Goal: Register for event/course

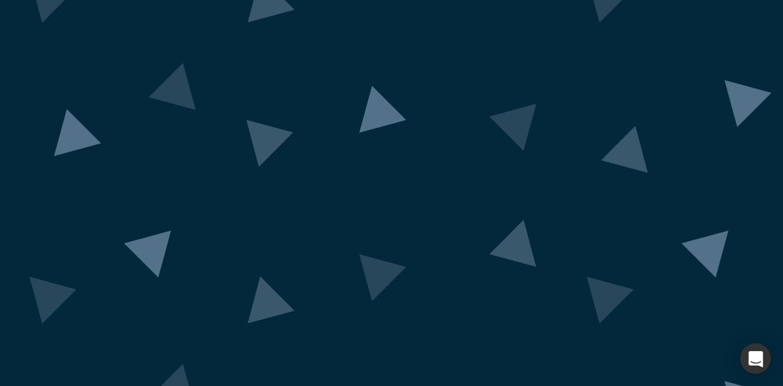
scroll to position [124, 0]
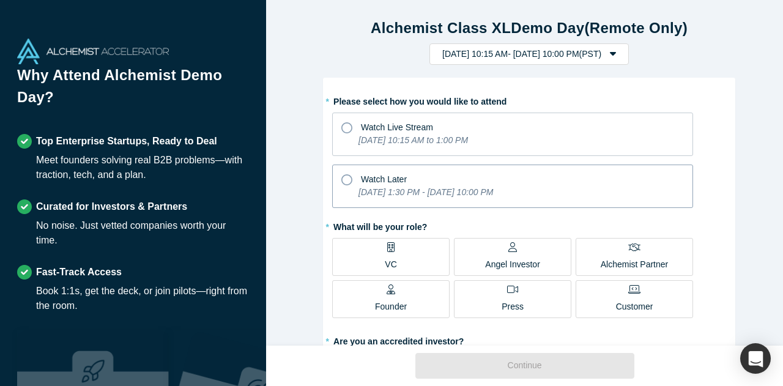
click at [370, 174] on span "Watch Later" at bounding box center [384, 179] width 46 height 10
click at [0, 0] on input "Watch Later [DATE] 1:30 PM - [DATE] 10:00 PM" at bounding box center [0, 0] width 0 height 0
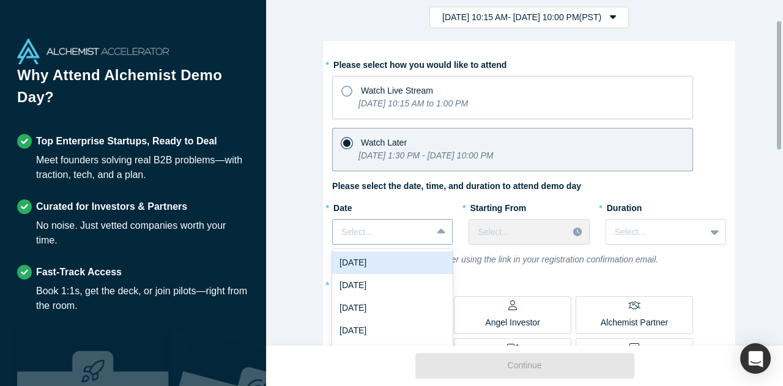
scroll to position [54, 0]
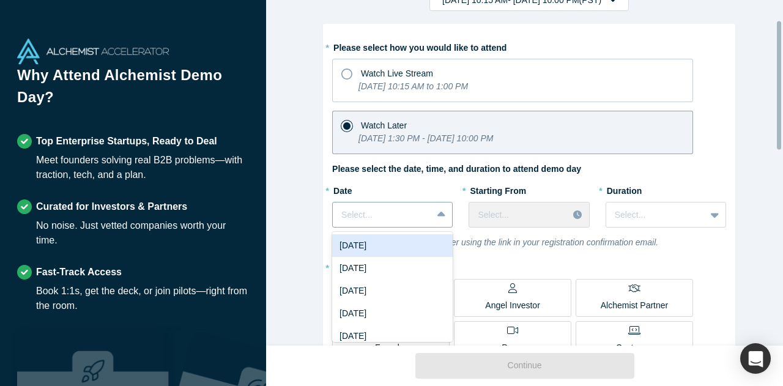
click at [429, 227] on div "7 results available. Use Up and Down to choose options, press Enter to select t…" at bounding box center [392, 215] width 120 height 26
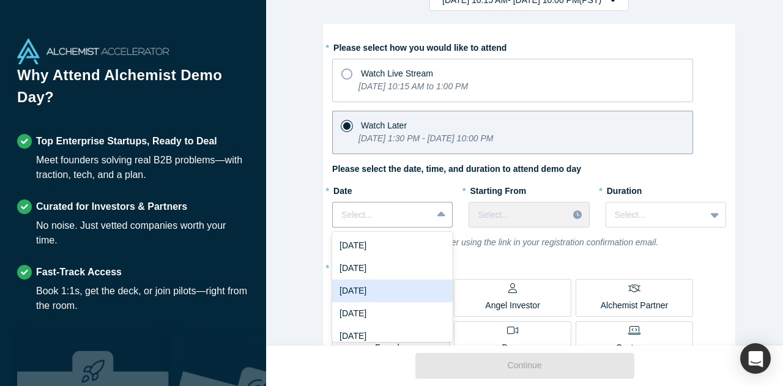
scroll to position [53, 0]
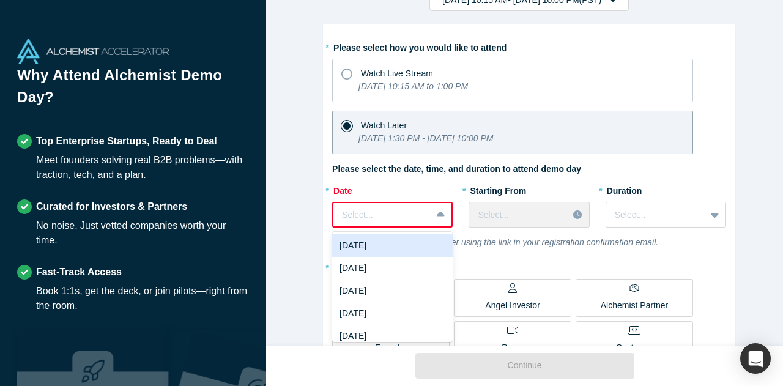
click at [439, 213] on icon at bounding box center [441, 215] width 8 height 12
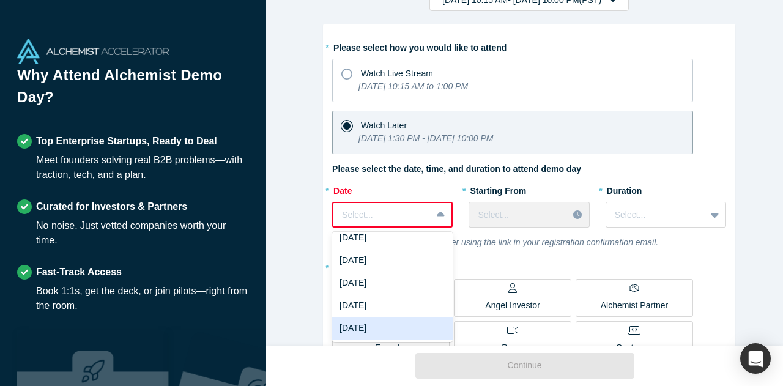
click at [398, 325] on div "[DATE]" at bounding box center [392, 328] width 120 height 23
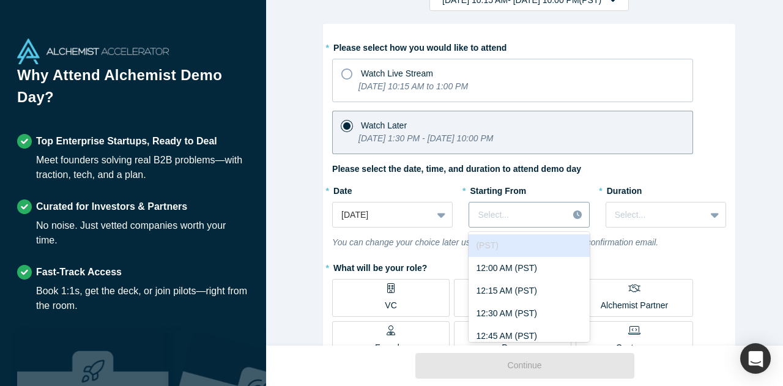
click at [528, 213] on div at bounding box center [518, 214] width 81 height 15
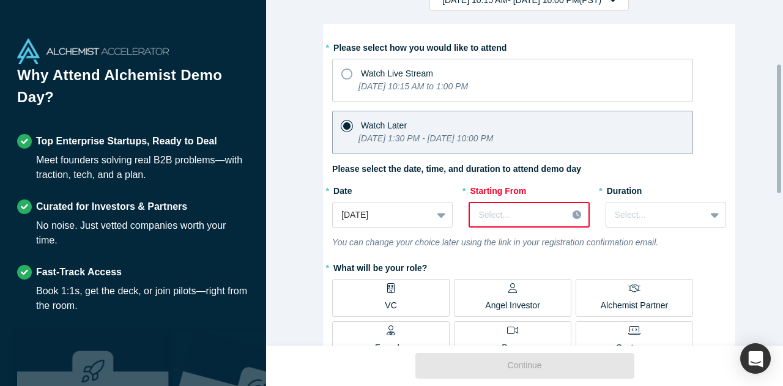
scroll to position [171, 0]
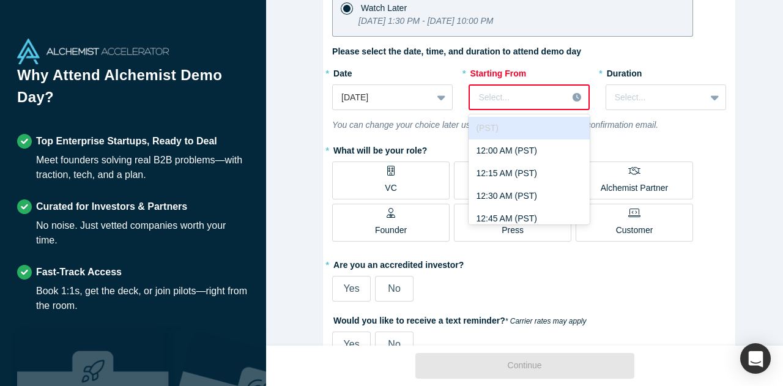
click at [520, 100] on div at bounding box center [518, 97] width 80 height 15
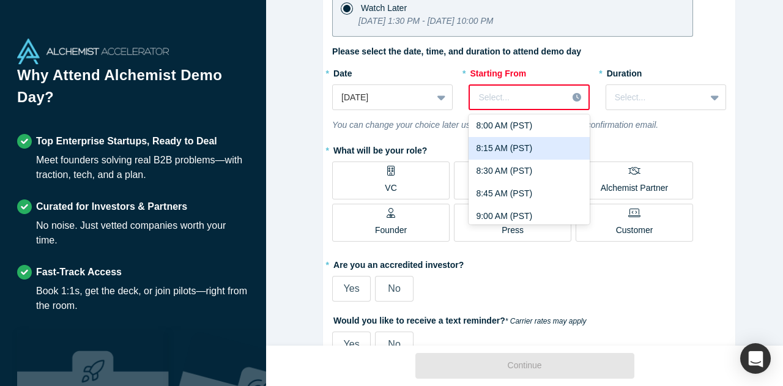
scroll to position [889, 0]
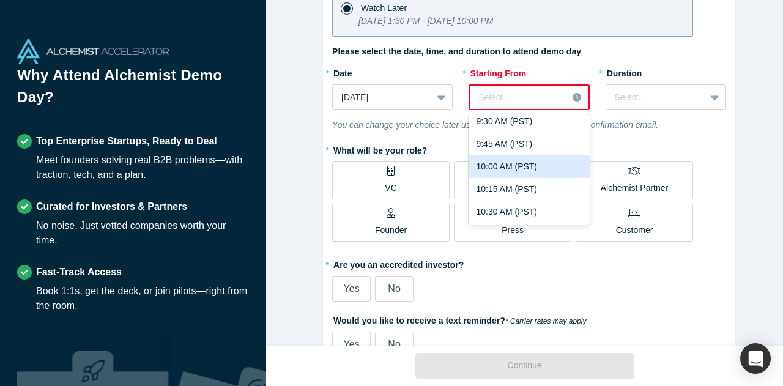
click at [521, 161] on div "10:00 AM (PST)" at bounding box center [528, 166] width 120 height 23
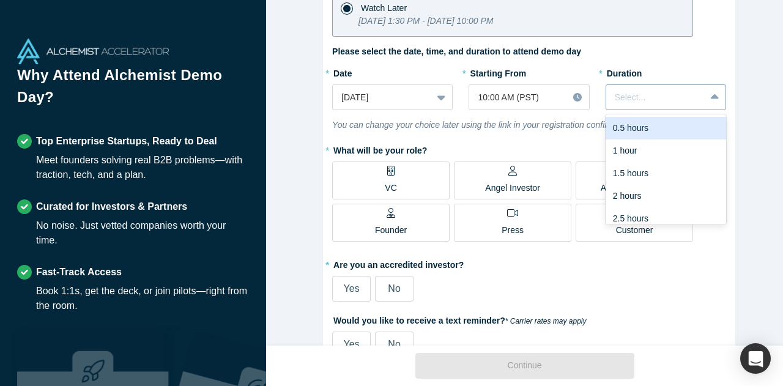
click at [634, 91] on div at bounding box center [656, 97] width 82 height 15
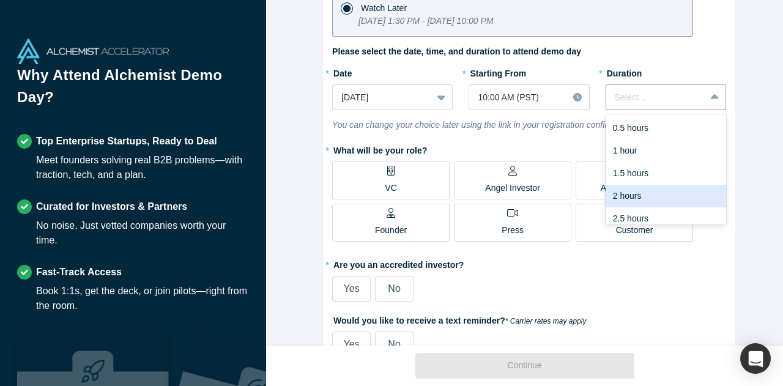
click at [647, 200] on div "2 hours" at bounding box center [665, 196] width 120 height 23
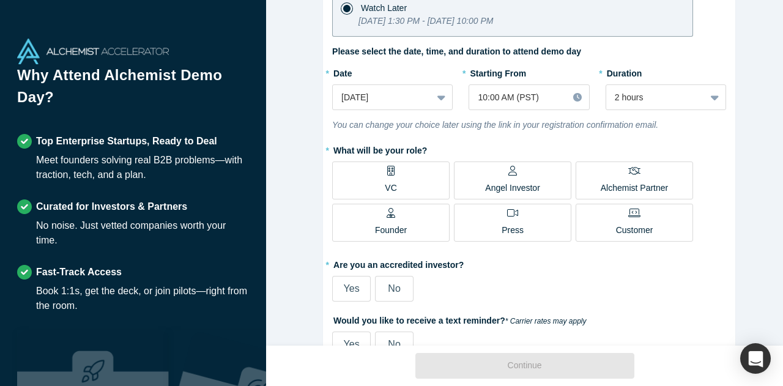
click at [305, 167] on div "Alchemist Class XL Demo Day (Remote Only) [DATE] 10:15 AM - [DATE] 10:00 PM ( P…" at bounding box center [529, 177] width 526 height 355
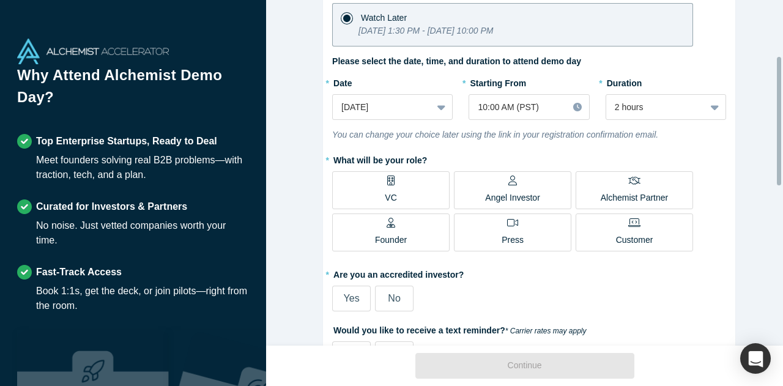
scroll to position [144, 0]
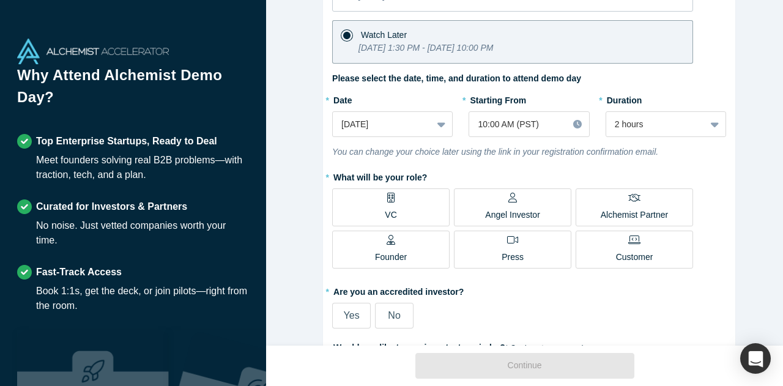
click at [651, 204] on div "Alchemist Partner" at bounding box center [633, 207] width 67 height 29
click at [0, 0] on input "Alchemist Partner" at bounding box center [0, 0] width 0 height 0
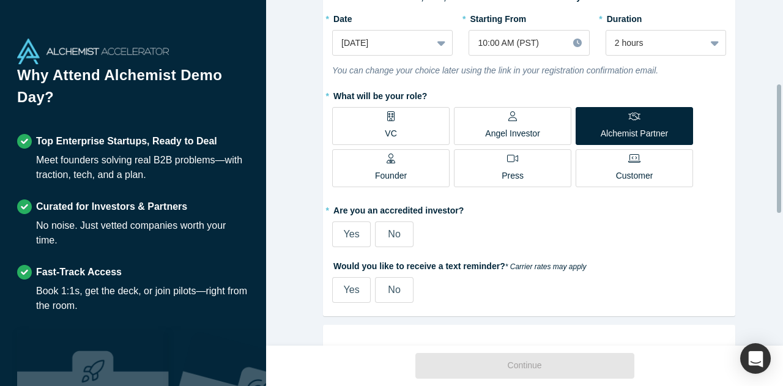
scroll to position [226, 0]
click at [401, 208] on label "* Are you an accredited investor?" at bounding box center [529, 207] width 394 height 17
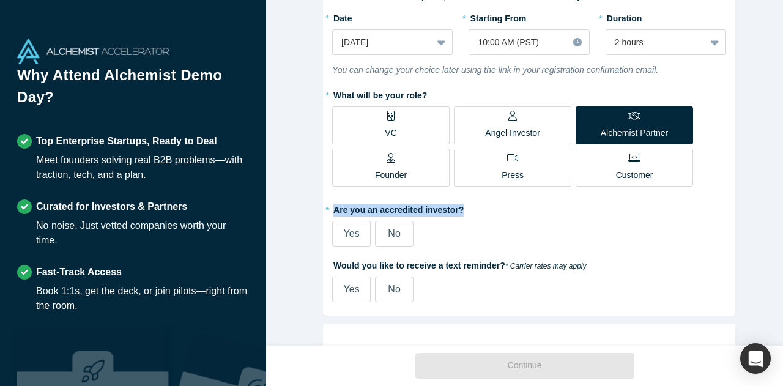
click at [401, 208] on label "* Are you an accredited investor?" at bounding box center [529, 207] width 394 height 17
copy div "Are you an accredited investor?"
click at [389, 231] on span "No" at bounding box center [394, 233] width 12 height 10
click at [0, 0] on input "No" at bounding box center [0, 0] width 0 height 0
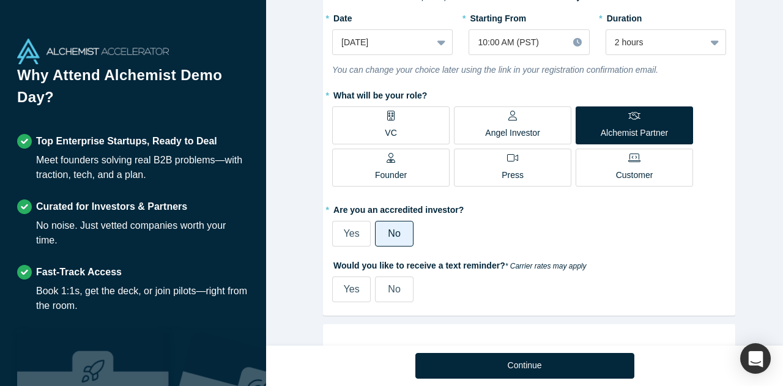
click at [344, 235] on span "Yes" at bounding box center [352, 233] width 16 height 10
click at [0, 0] on input "Yes" at bounding box center [0, 0] width 0 height 0
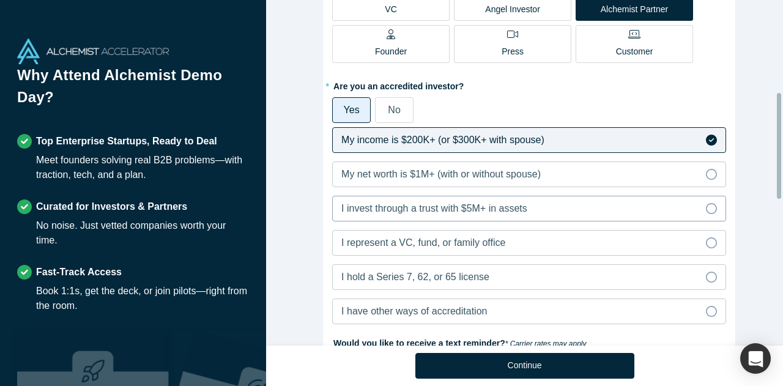
scroll to position [288, 0]
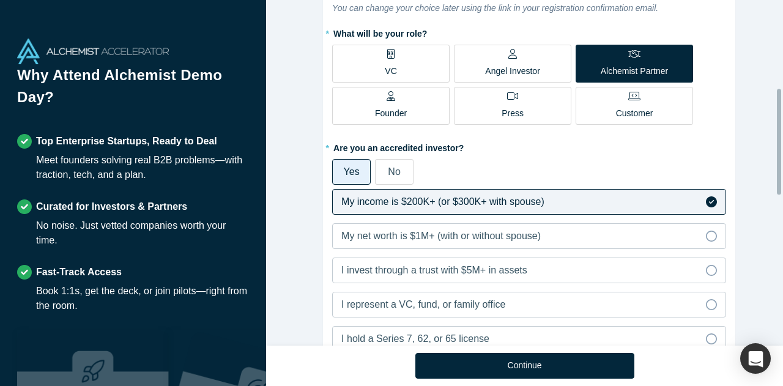
click at [389, 169] on span "No" at bounding box center [394, 171] width 12 height 10
click at [0, 0] on input "No" at bounding box center [0, 0] width 0 height 0
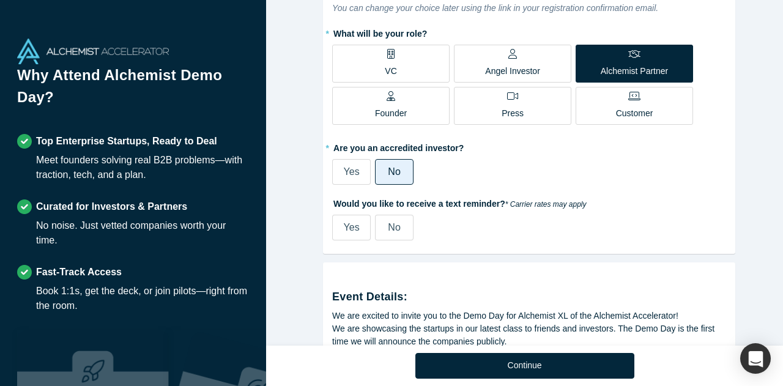
click at [349, 166] on span "Yes" at bounding box center [352, 171] width 16 height 10
click at [0, 0] on input "Yes" at bounding box center [0, 0] width 0 height 0
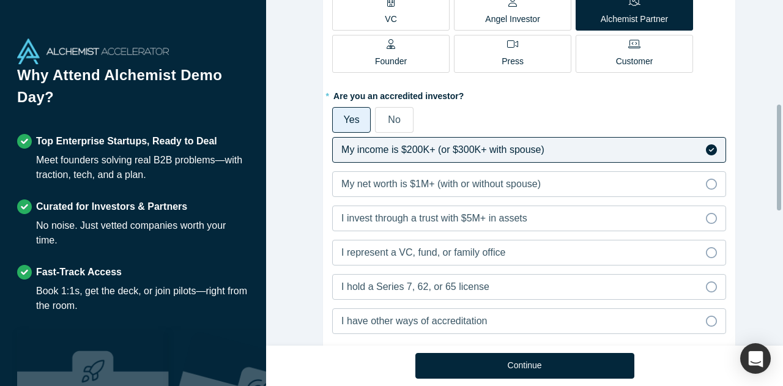
scroll to position [341, 0]
click at [428, 248] on span "I represent a VC, fund, or family office" at bounding box center [423, 251] width 164 height 10
click at [0, 0] on input "I represent a VC, fund, or family office" at bounding box center [0, 0] width 0 height 0
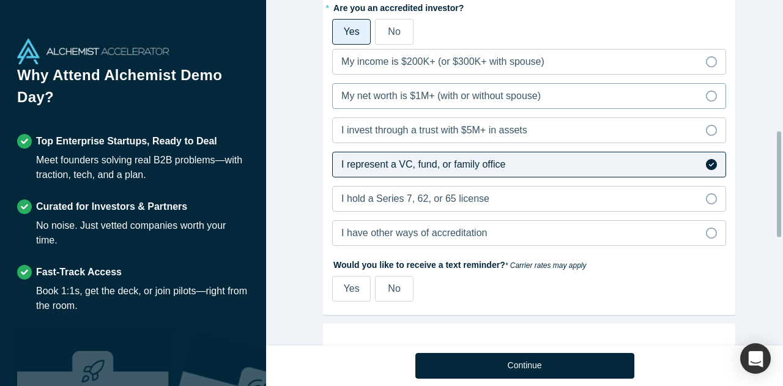
scroll to position [429, 0]
click at [344, 282] on span "Yes" at bounding box center [352, 287] width 16 height 10
click at [0, 0] on input "Yes" at bounding box center [0, 0] width 0 height 0
select select "US"
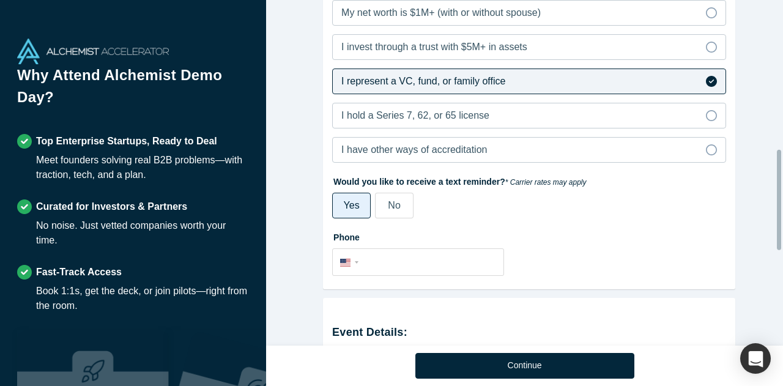
scroll to position [512, 0]
click at [406, 264] on input "tel" at bounding box center [429, 262] width 134 height 18
type input "[PHONE_NUMBER]"
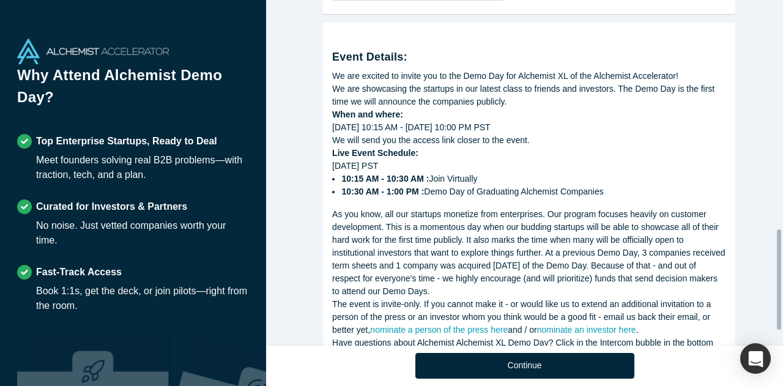
scroll to position [837, 0]
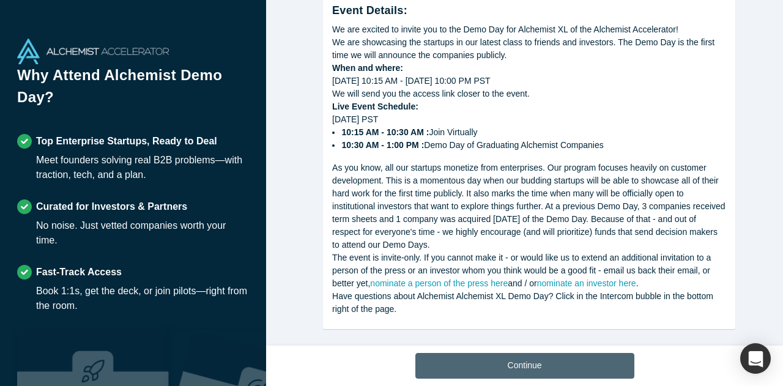
click at [527, 373] on button "Continue" at bounding box center [524, 366] width 219 height 26
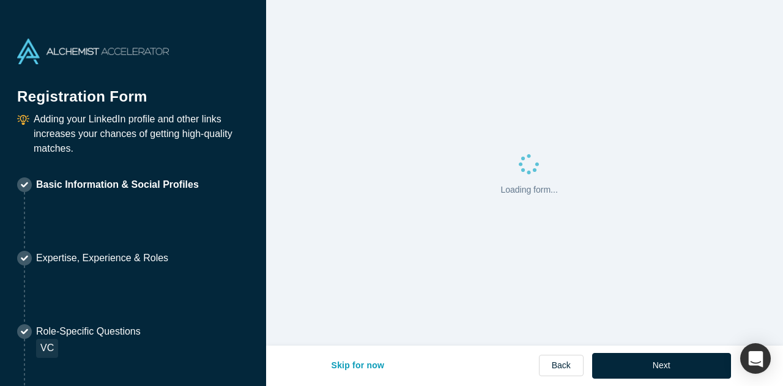
select select "US"
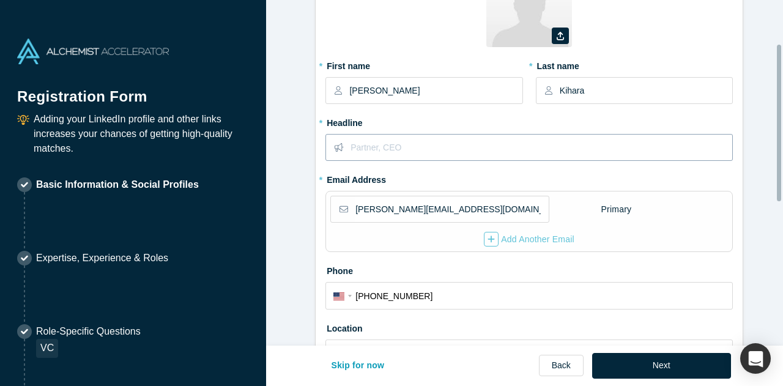
scroll to position [96, 0]
click at [389, 147] on input "text" at bounding box center [540, 148] width 381 height 26
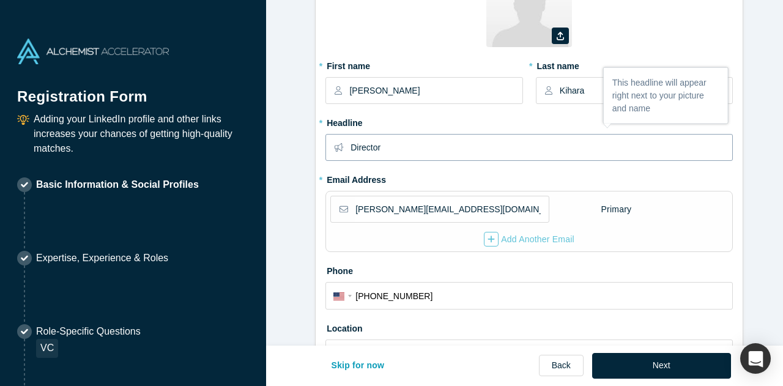
type input "Director"
click at [282, 232] on form "Contact Info 1/2 Zoom Save Remove Upload New * First name [PERSON_NAME] * Last …" at bounding box center [529, 283] width 526 height 733
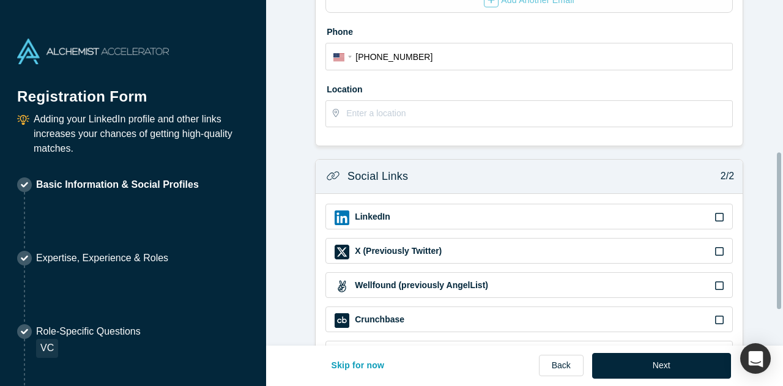
scroll to position [335, 0]
click at [715, 212] on icon at bounding box center [719, 217] width 9 height 10
click at [0, 0] on input "checkbox" at bounding box center [0, 0] width 0 height 0
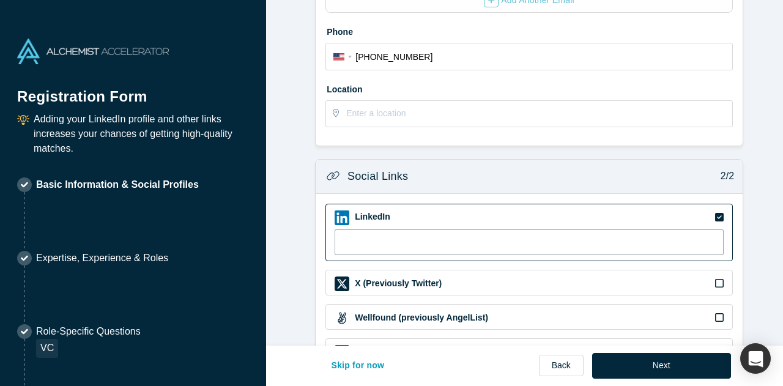
click at [436, 240] on input at bounding box center [528, 242] width 389 height 26
paste input "[DOMAIN_NAME][URL]"
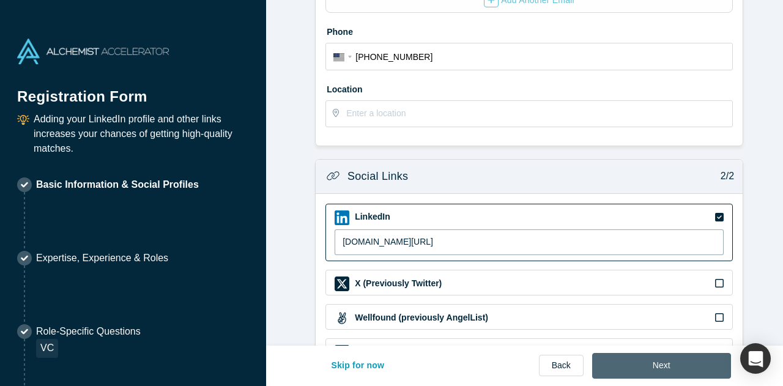
type input "[DOMAIN_NAME][URL]"
click at [644, 377] on button "Next" at bounding box center [661, 366] width 139 height 26
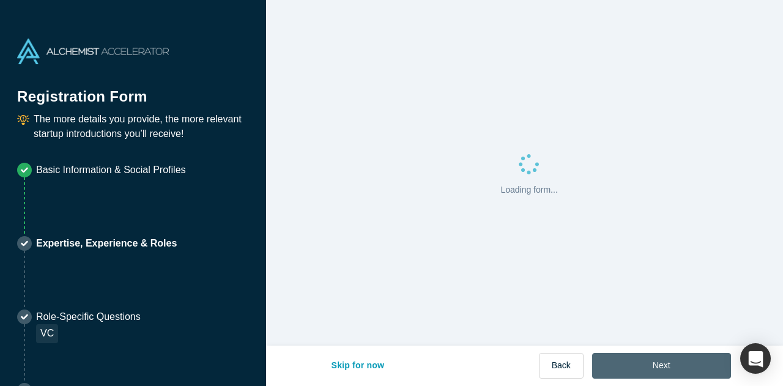
scroll to position [0, 0]
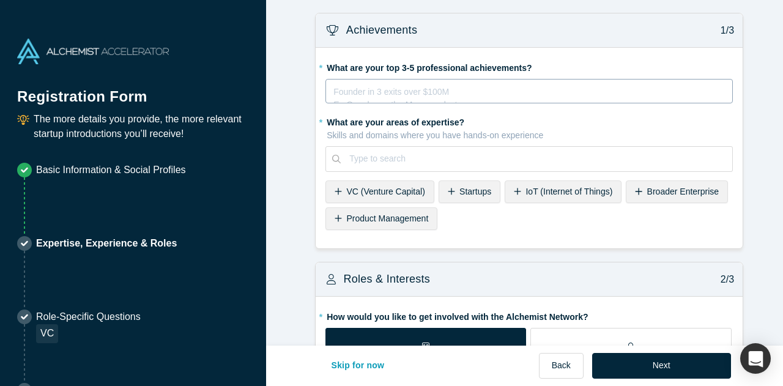
click at [411, 86] on div "rdw-editor" at bounding box center [529, 89] width 391 height 13
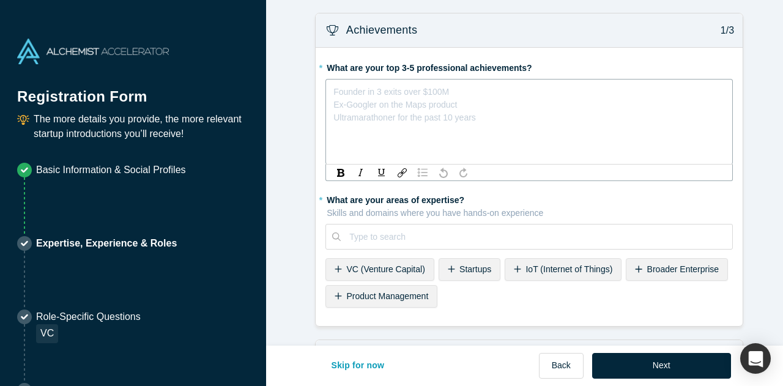
click at [418, 168] on img "rdw-list-control" at bounding box center [423, 172] width 10 height 9
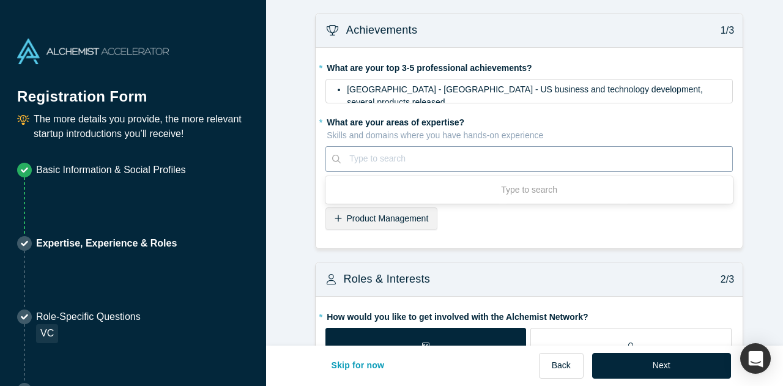
click at [377, 231] on div "* What are your areas of expertise? Skills and domains where you have hands-on …" at bounding box center [528, 173] width 407 height 122
type input "B"
type input "technology and business development"
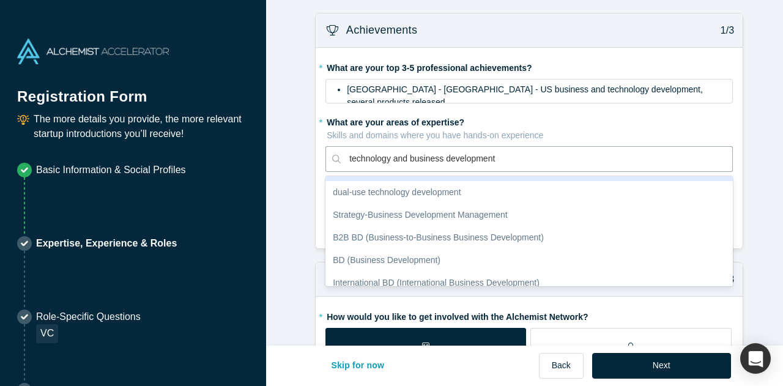
scroll to position [66, 0]
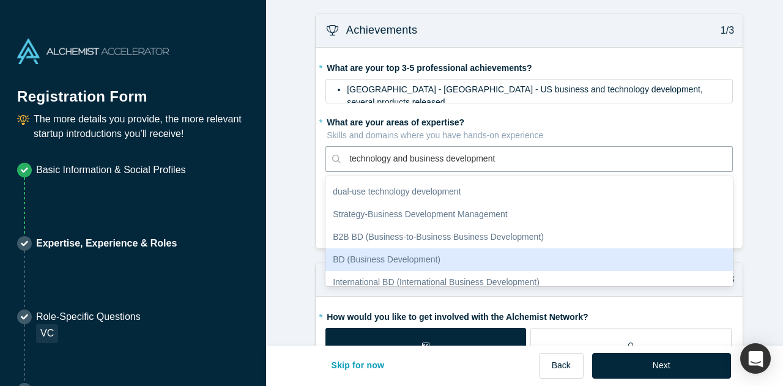
click at [410, 264] on div "BD (Business Development)" at bounding box center [528, 259] width 407 height 23
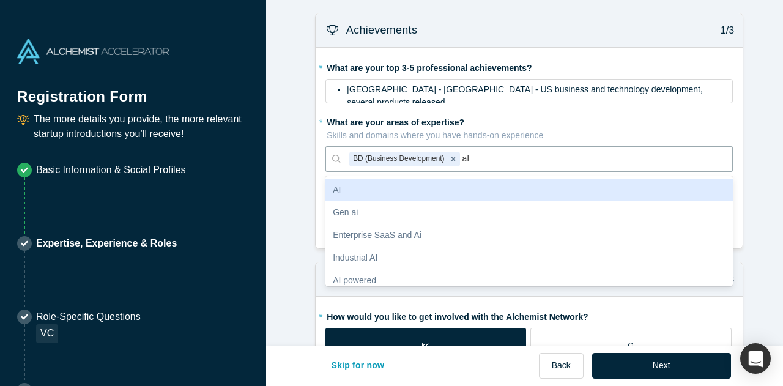
type input "a"
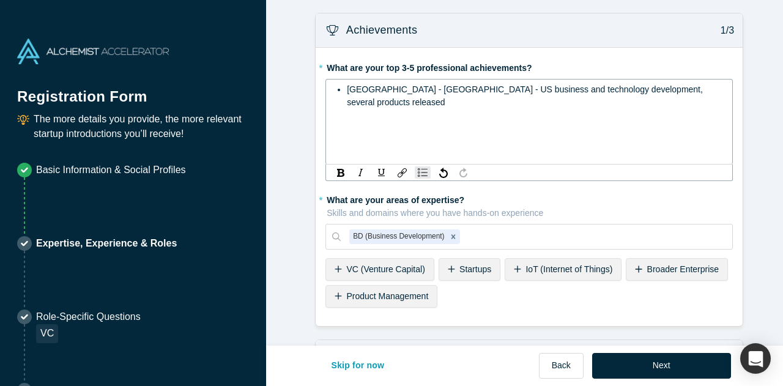
click at [674, 90] on div "[GEOGRAPHIC_DATA] - [GEOGRAPHIC_DATA] - US business and technology development,…" at bounding box center [536, 96] width 378 height 26
click at [685, 89] on span "[GEOGRAPHIC_DATA] - [GEOGRAPHIC_DATA] - US business and technology development,…" at bounding box center [526, 95] width 358 height 23
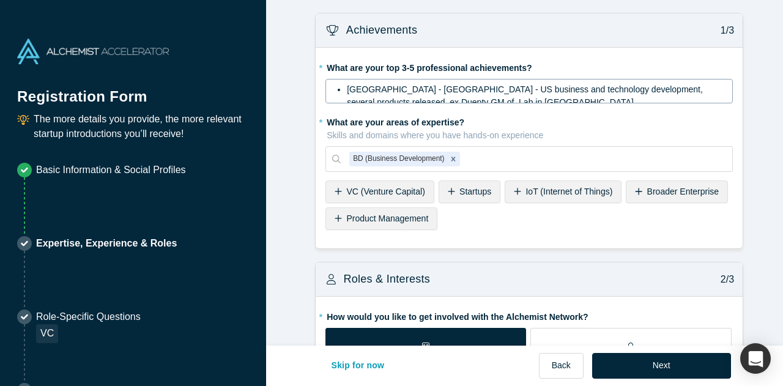
click at [734, 124] on div "* What are your top 3-5 professional achievements? [GEOGRAPHIC_DATA] - [GEOGRAP…" at bounding box center [529, 148] width 427 height 201
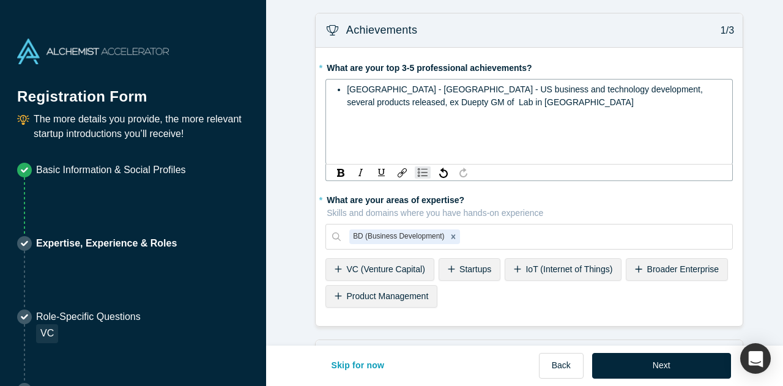
click at [685, 94] on span "[GEOGRAPHIC_DATA] - [GEOGRAPHIC_DATA] - US business and technology development,…" at bounding box center [526, 95] width 358 height 23
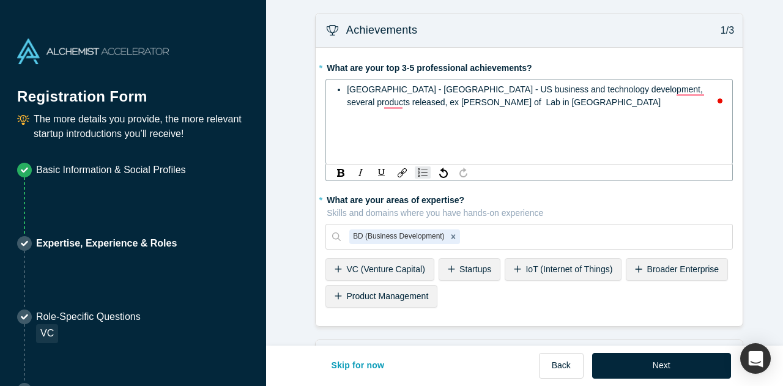
click at [686, 93] on span "[GEOGRAPHIC_DATA] - [GEOGRAPHIC_DATA] - US business and technology development,…" at bounding box center [526, 95] width 358 height 23
click at [685, 92] on span "[GEOGRAPHIC_DATA] - [GEOGRAPHIC_DATA] - US business and technology development,…" at bounding box center [526, 95] width 358 height 23
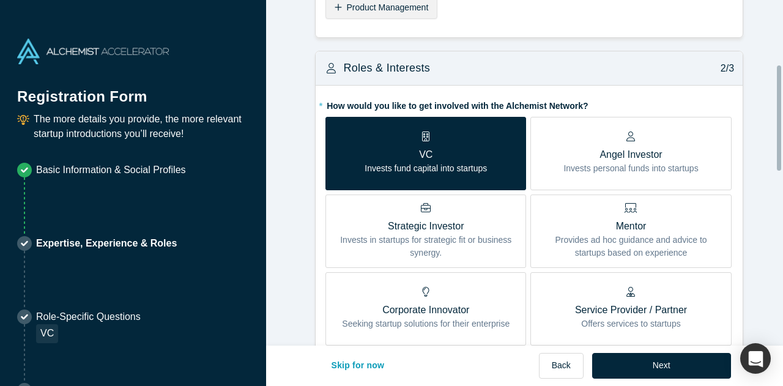
scroll to position [212, 0]
click at [608, 210] on div "Mentor Provides ad hoc guidance and advice to startups based on experience" at bounding box center [630, 230] width 182 height 56
click at [0, 0] on input "Mentor Provides ad hoc guidance and advice to startups based on experience" at bounding box center [0, 0] width 0 height 0
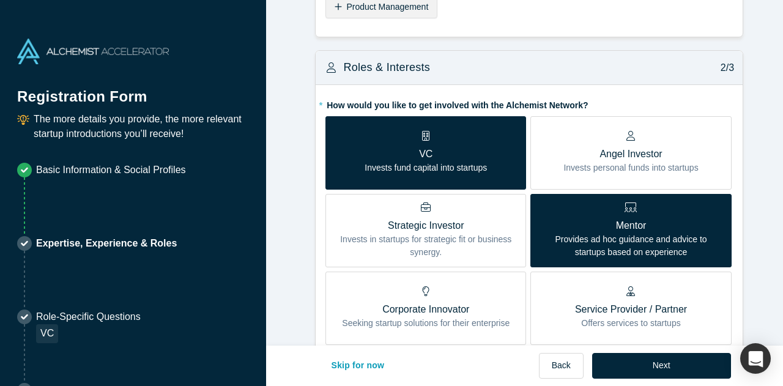
click at [460, 147] on p "VC" at bounding box center [425, 154] width 122 height 15
click at [0, 0] on input "VC Invests fund capital into startups" at bounding box center [0, 0] width 0 height 0
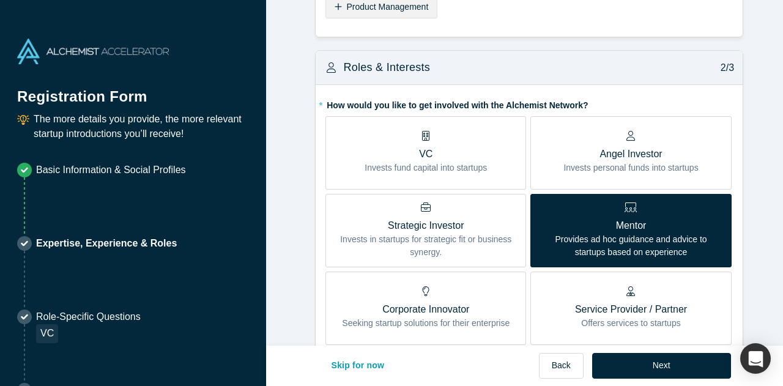
click at [297, 240] on form "Achievements 1/3 * What are your top 3-5 professional achievements? [GEOGRAPHIC…" at bounding box center [529, 352] width 526 height 1103
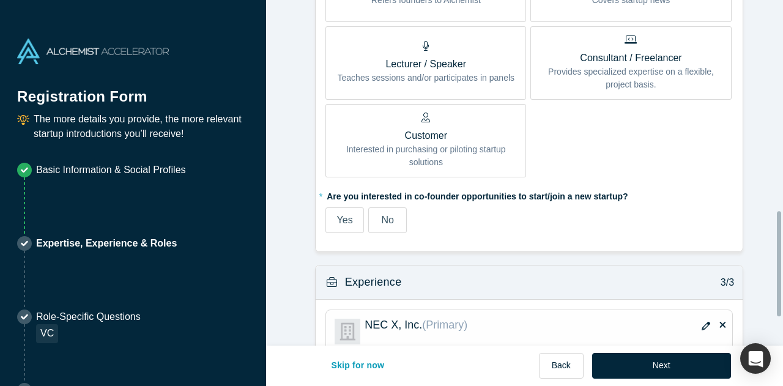
scroll to position [692, 0]
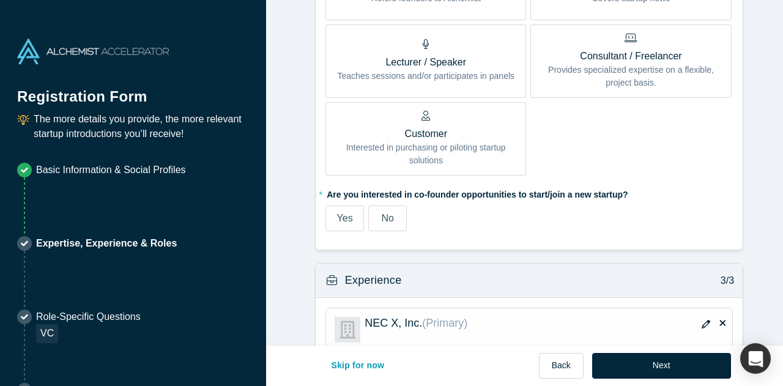
click at [338, 213] on span "Yes" at bounding box center [345, 218] width 16 height 10
click at [0, 0] on input "Yes" at bounding box center [0, 0] width 0 height 0
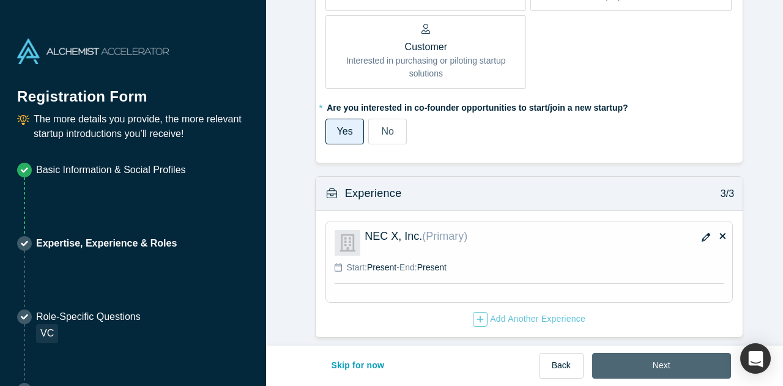
click at [653, 367] on button "Next" at bounding box center [661, 366] width 139 height 26
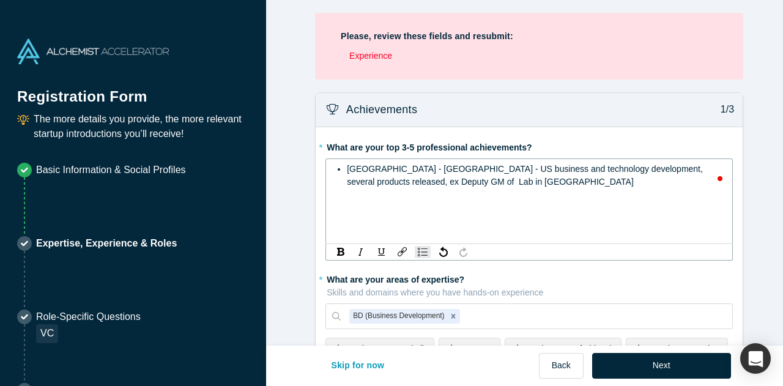
click at [457, 177] on div "[GEOGRAPHIC_DATA] - [GEOGRAPHIC_DATA] - US business and technology development,…" at bounding box center [536, 176] width 378 height 26
click at [416, 169] on span "[GEOGRAPHIC_DATA] - [GEOGRAPHIC_DATA] - US business and technology development,…" at bounding box center [526, 175] width 358 height 23
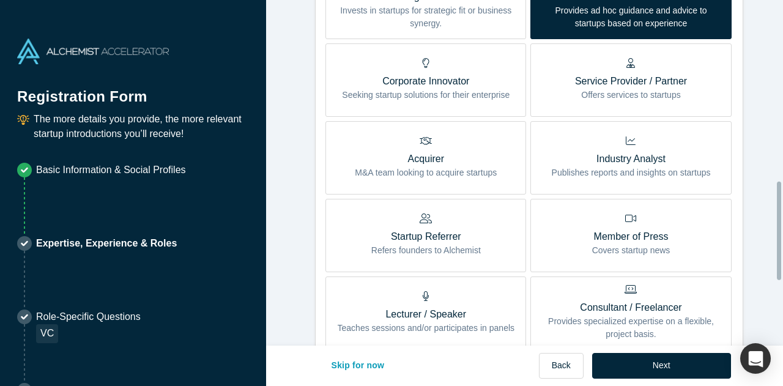
scroll to position [675, 0]
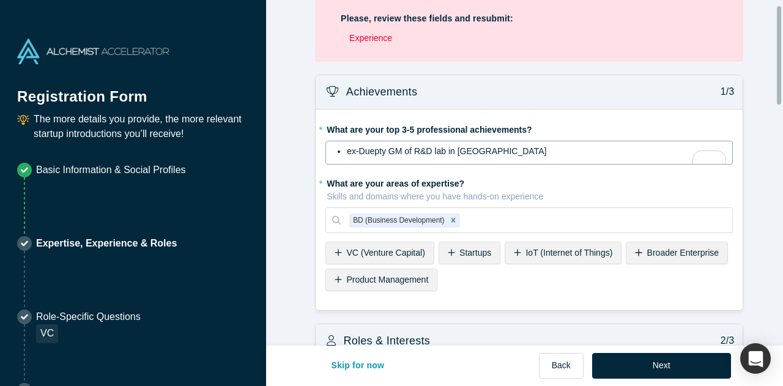
scroll to position [17, 0]
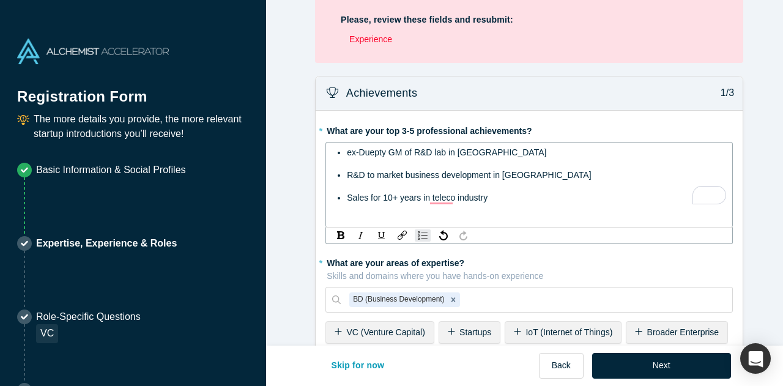
click at [471, 154] on span "ex-Duepty GM of R&D lab in [GEOGRAPHIC_DATA]" at bounding box center [446, 152] width 199 height 10
click at [493, 199] on div "Sales for 10+ years in teleco industry" at bounding box center [536, 197] width 378 height 13
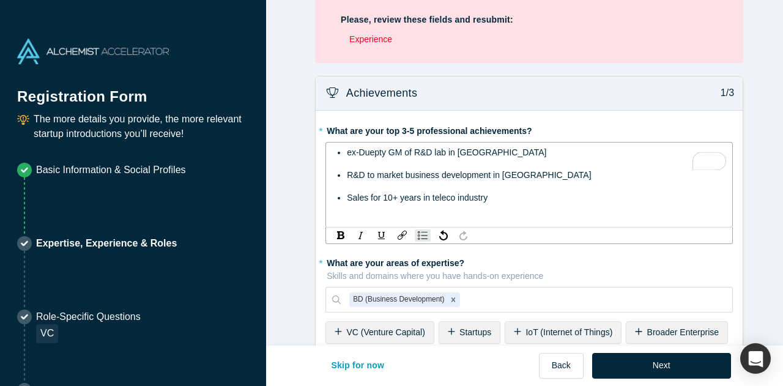
click at [378, 157] on div "ex-Duepty GM of R&D lab in [GEOGRAPHIC_DATA]" at bounding box center [536, 152] width 378 height 13
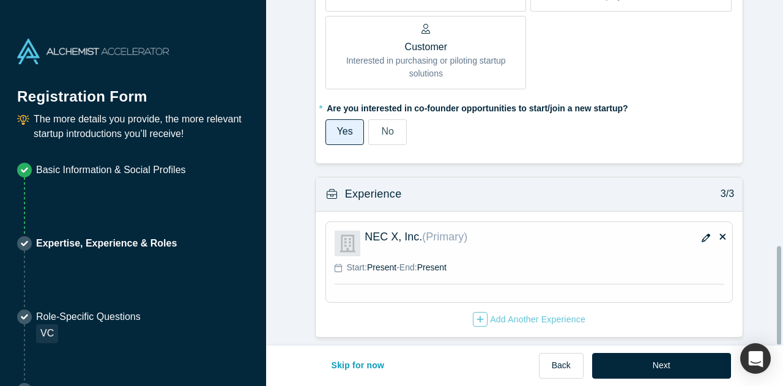
scroll to position [863, 0]
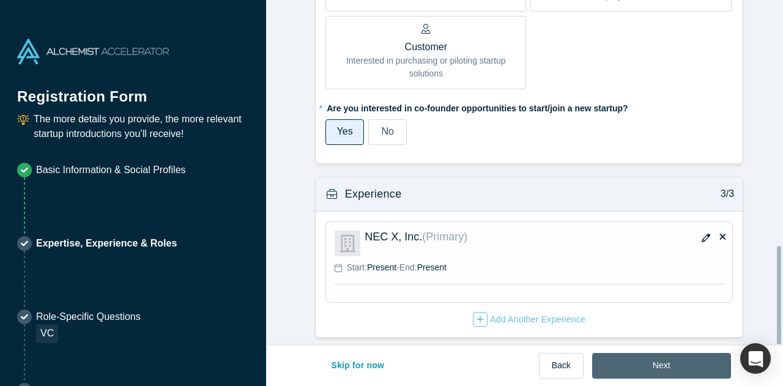
click at [659, 356] on button "Next" at bounding box center [661, 366] width 139 height 26
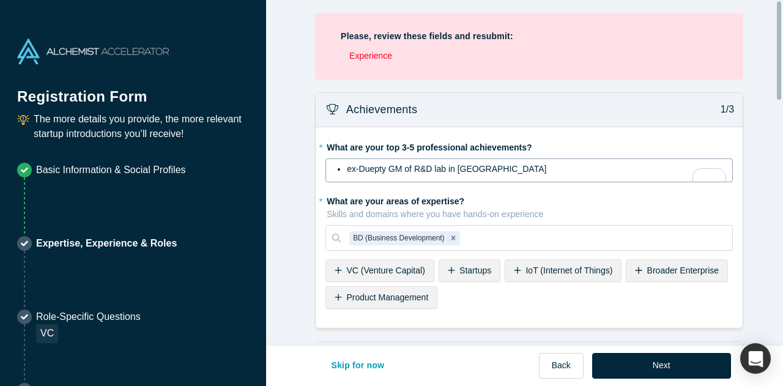
scroll to position [0, 0]
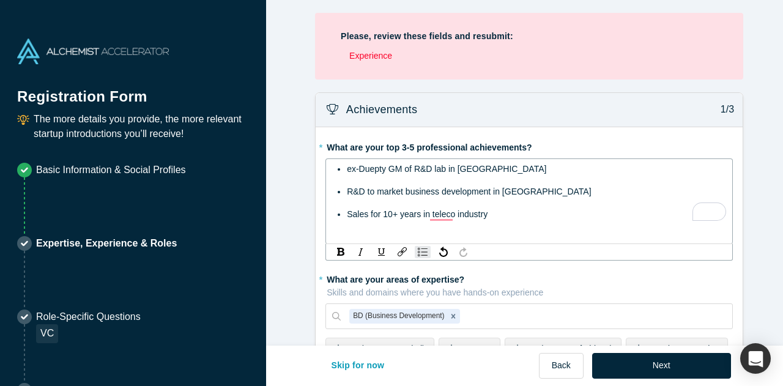
click at [566, 164] on div "ex-Duepty GM of R&D lab in [GEOGRAPHIC_DATA]" at bounding box center [536, 169] width 378 height 13
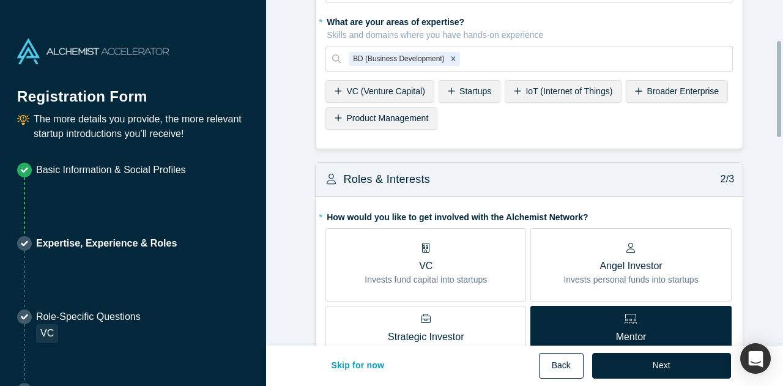
scroll to position [134, 0]
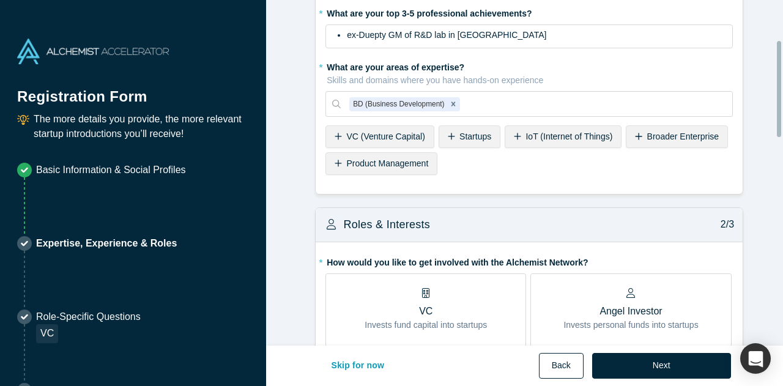
click at [564, 364] on button "Back" at bounding box center [561, 366] width 45 height 26
select select "US"
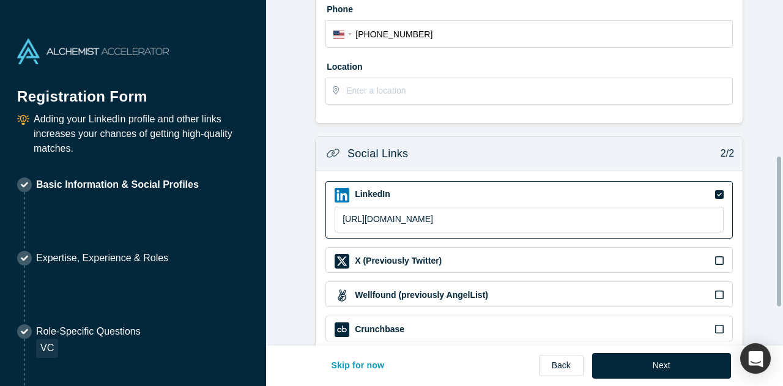
scroll to position [358, 0]
click at [568, 364] on link "Back" at bounding box center [561, 365] width 45 height 21
select select "US"
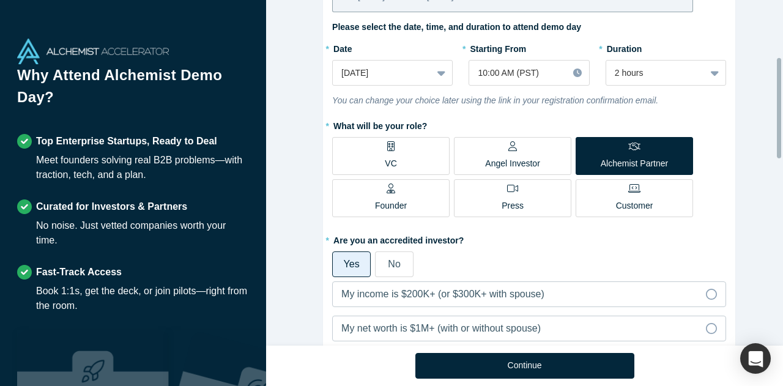
scroll to position [229, 0]
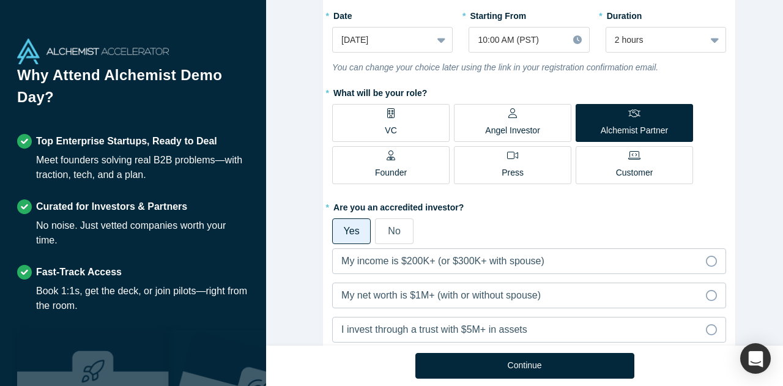
click at [389, 230] on span "No" at bounding box center [394, 231] width 12 height 10
click at [0, 0] on input "No" at bounding box center [0, 0] width 0 height 0
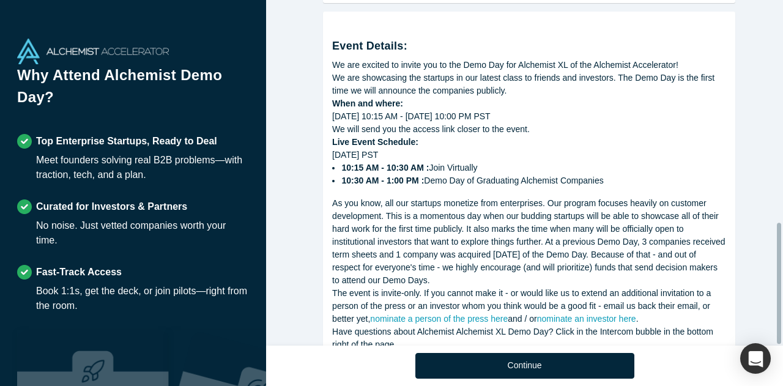
scroll to position [636, 0]
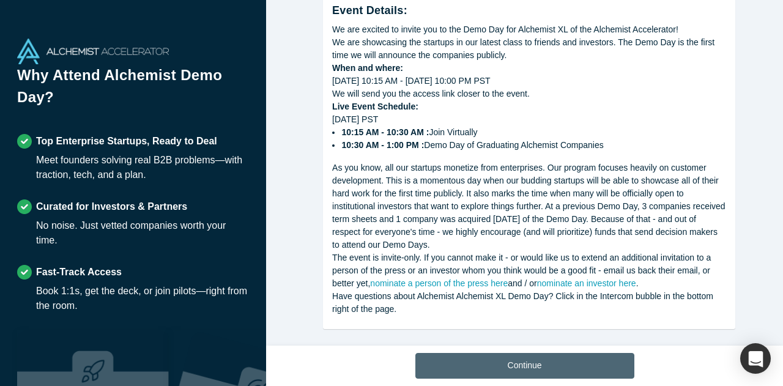
click at [522, 367] on button "Continue" at bounding box center [524, 366] width 219 height 26
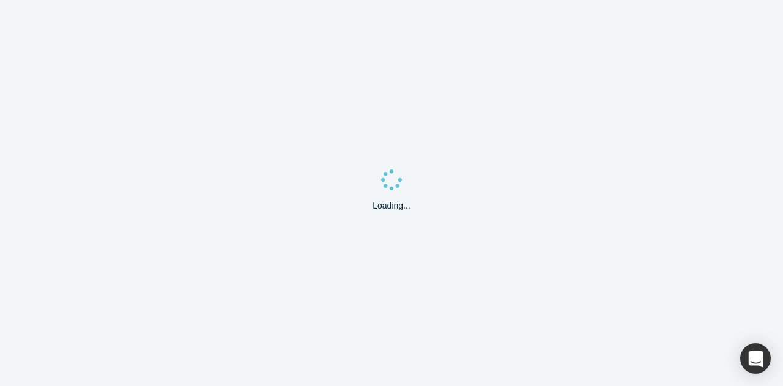
select select "US"
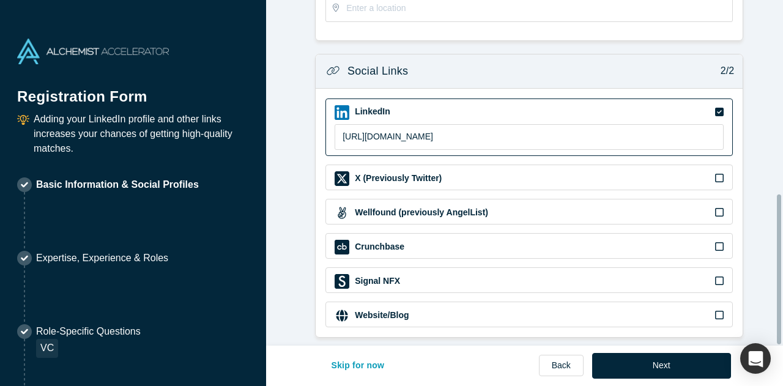
scroll to position [445, 0]
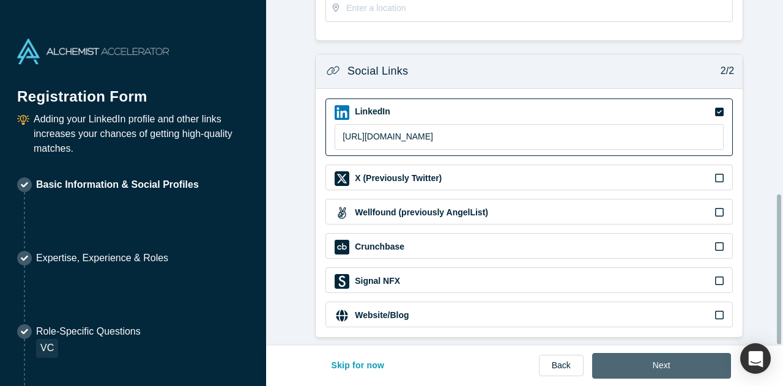
click at [669, 360] on button "Next" at bounding box center [661, 366] width 139 height 26
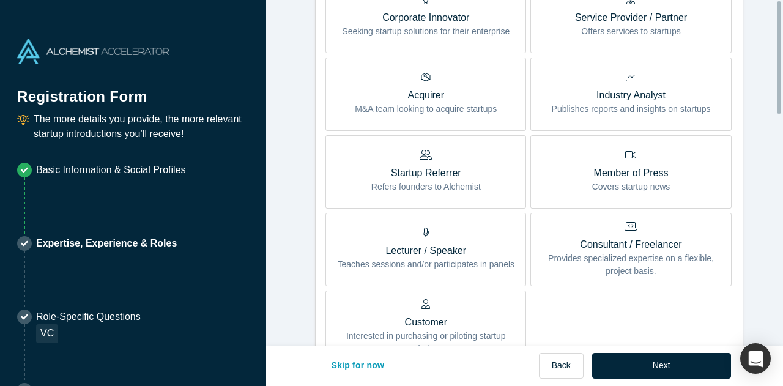
scroll to position [0, 0]
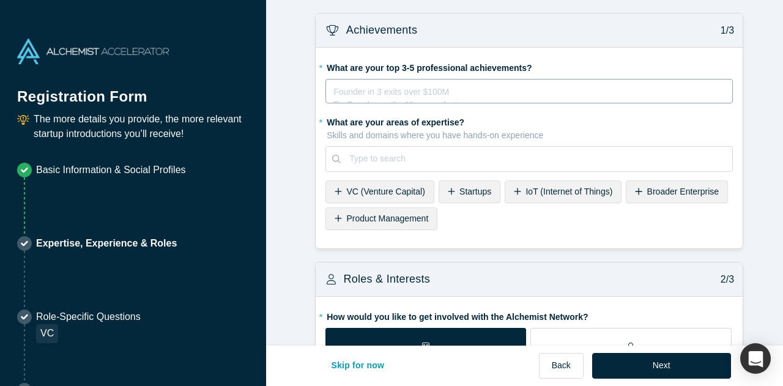
click at [367, 101] on div "Founder in 3 exits over $100M Ex-Googler on the Maps product Ultramarathoner fo…" at bounding box center [528, 95] width 391 height 24
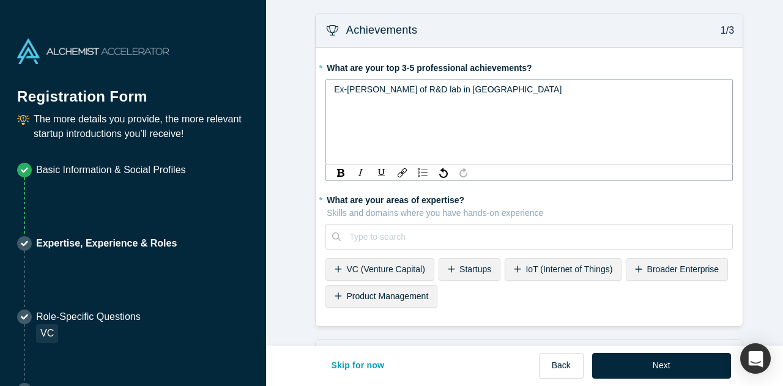
click at [354, 91] on span "Ex-[PERSON_NAME] of R&D lab in [GEOGRAPHIC_DATA]" at bounding box center [447, 89] width 227 height 10
click at [473, 86] on div "Ex-Deputy GM of R&D lab in [GEOGRAPHIC_DATA]" at bounding box center [529, 89] width 391 height 13
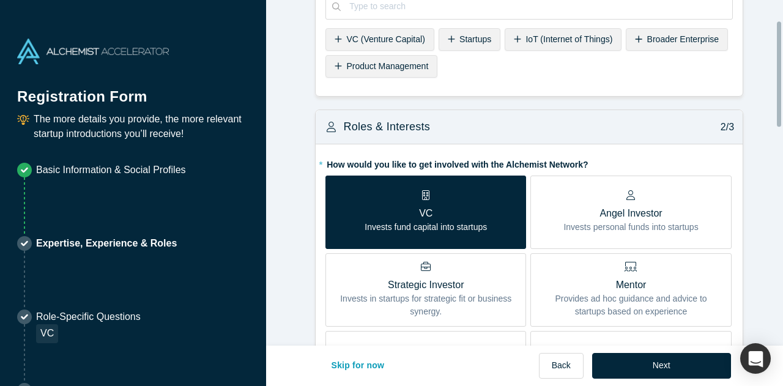
scroll to position [13, 0]
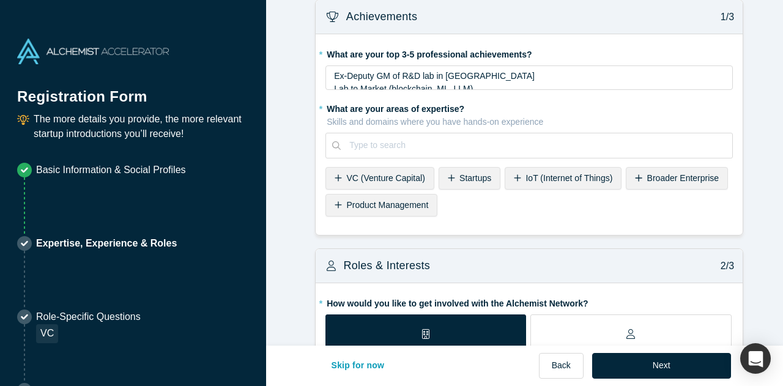
click at [647, 180] on span "Broader Enterprise" at bounding box center [683, 178] width 72 height 10
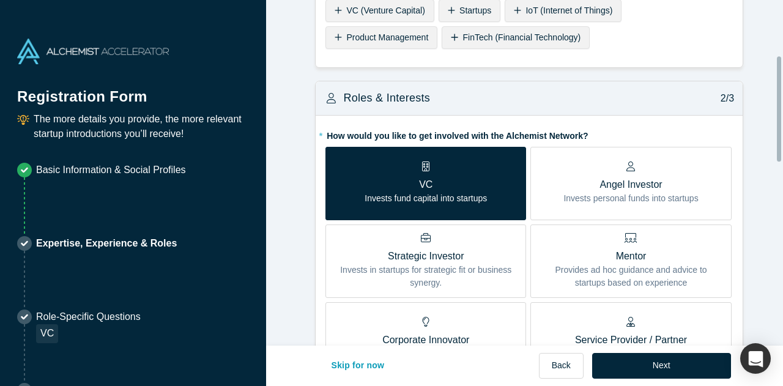
scroll to position [182, 0]
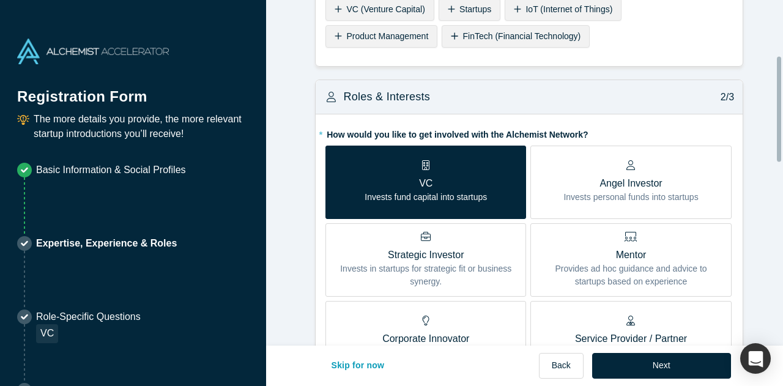
click at [622, 253] on p "Mentor" at bounding box center [630, 255] width 182 height 15
click at [0, 0] on input "Mentor Provides ad hoc guidance and advice to startups based on experience" at bounding box center [0, 0] width 0 height 0
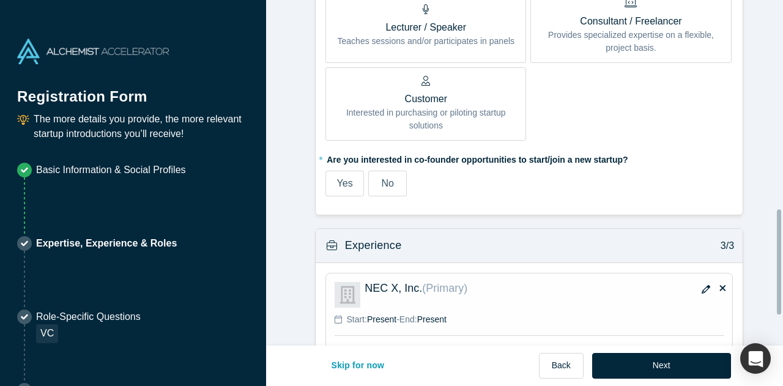
scroll to position [727, 0]
click at [391, 187] on label "No" at bounding box center [387, 183] width 39 height 26
click at [0, 0] on input "No" at bounding box center [0, 0] width 0 height 0
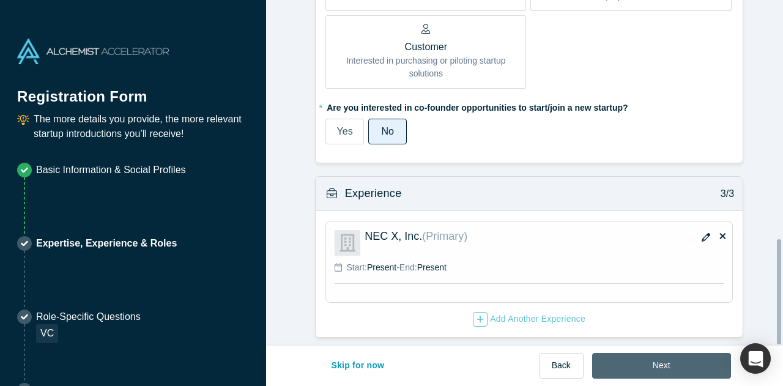
click at [664, 375] on button "Next" at bounding box center [661, 366] width 139 height 26
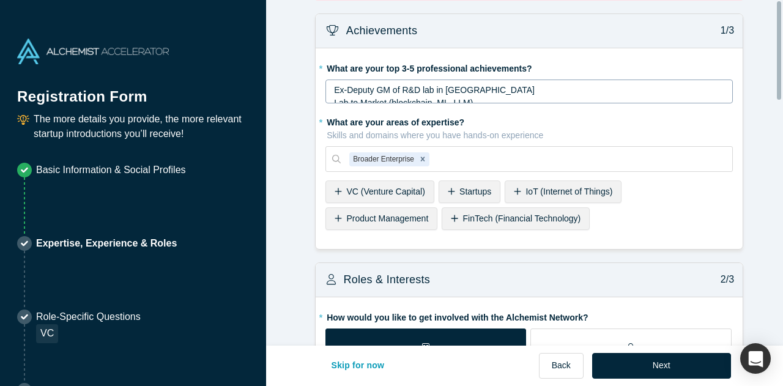
scroll to position [0, 0]
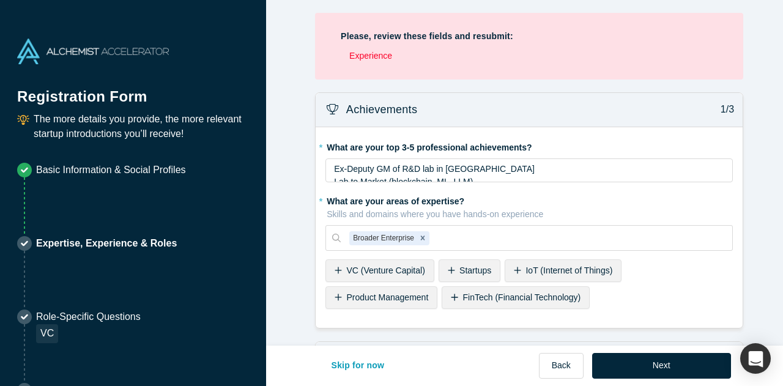
click at [374, 56] on li "Experience" at bounding box center [533, 56] width 368 height 13
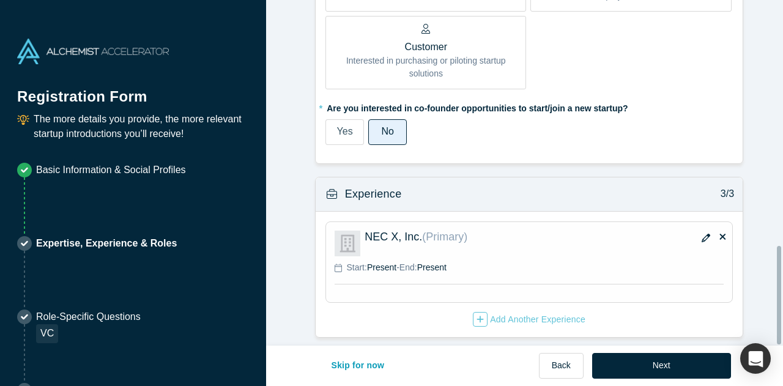
scroll to position [863, 0]
click at [386, 242] on div "NEC X, Inc. (Primary)" at bounding box center [543, 244] width 359 height 26
click at [701, 234] on icon "button" at bounding box center [705, 238] width 9 height 9
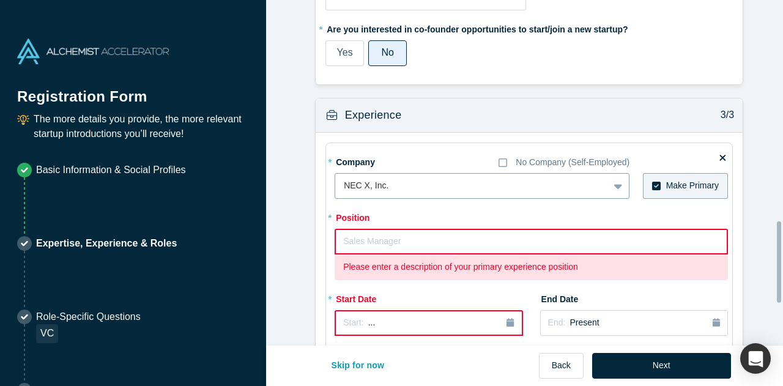
scroll to position [939, 0]
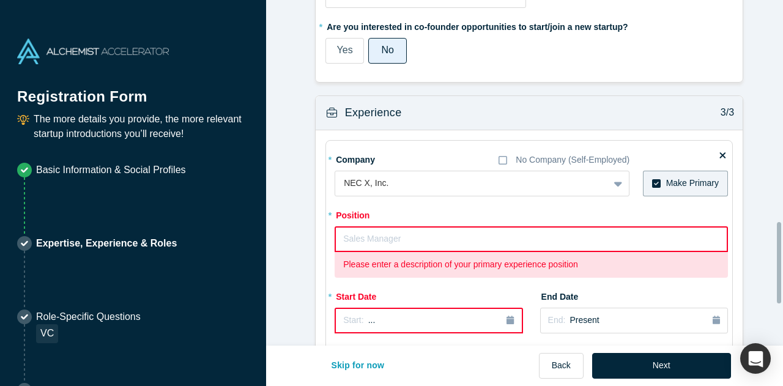
click at [385, 235] on input "text" at bounding box center [530, 239] width 393 height 26
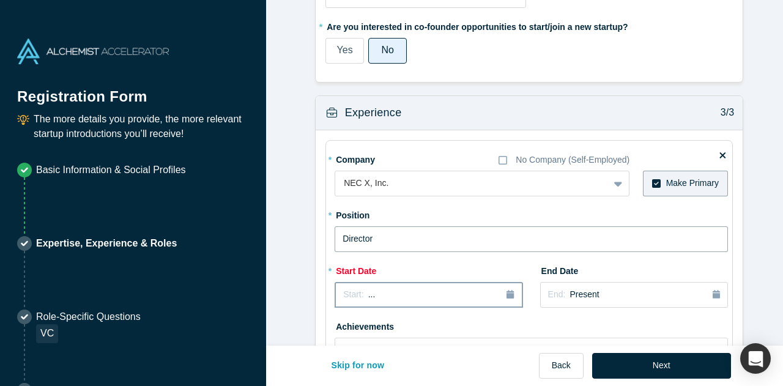
type input "Director"
click at [382, 288] on div "Start: ..." at bounding box center [428, 294] width 171 height 13
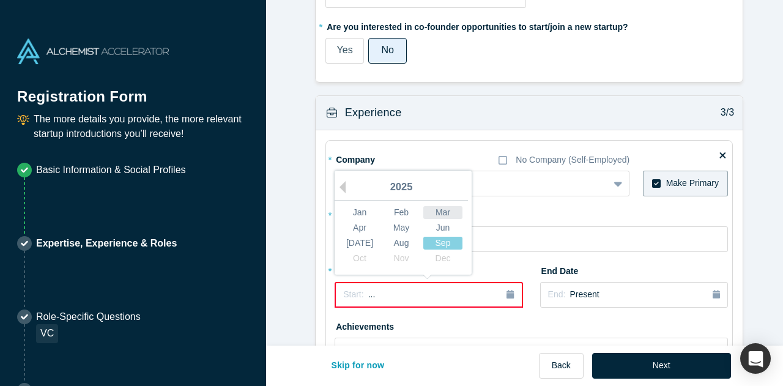
click at [431, 209] on div "Mar" at bounding box center [442, 212] width 39 height 13
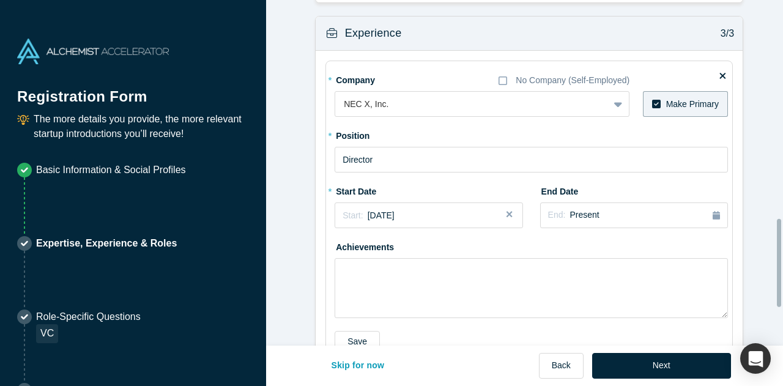
scroll to position [860, 0]
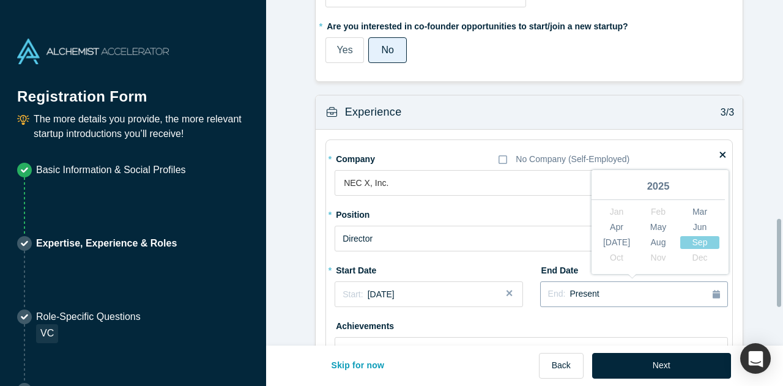
click at [572, 295] on span "Present" at bounding box center [583, 294] width 29 height 10
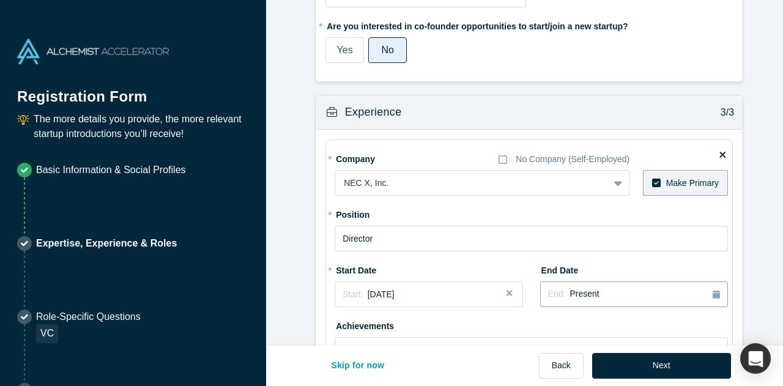
click at [572, 295] on span "Present" at bounding box center [583, 294] width 29 height 10
click at [494, 316] on div "Achievements" at bounding box center [530, 356] width 393 height 81
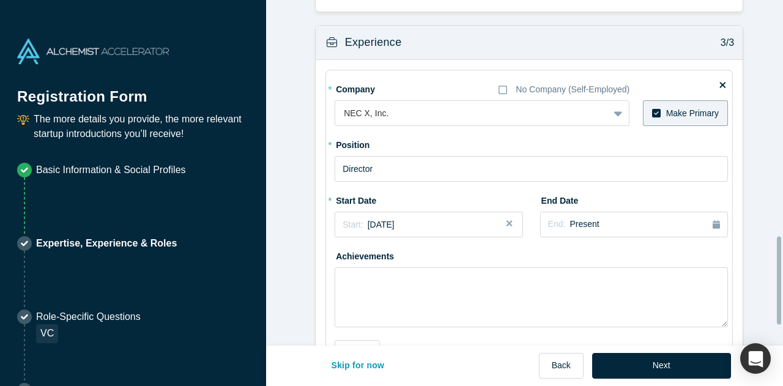
scroll to position [1008, 0]
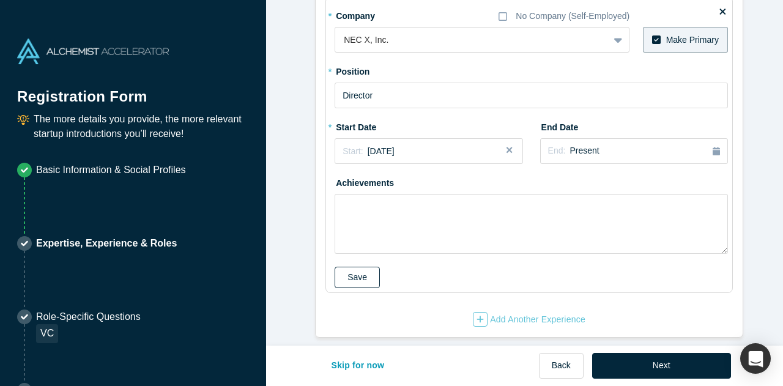
click at [350, 275] on button "Save" at bounding box center [356, 277] width 45 height 21
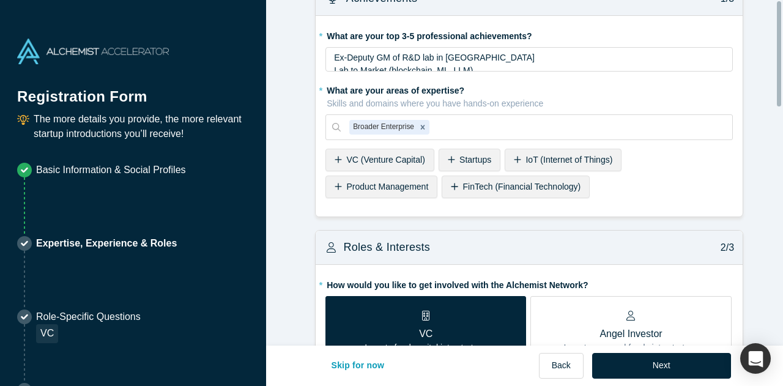
scroll to position [0, 0]
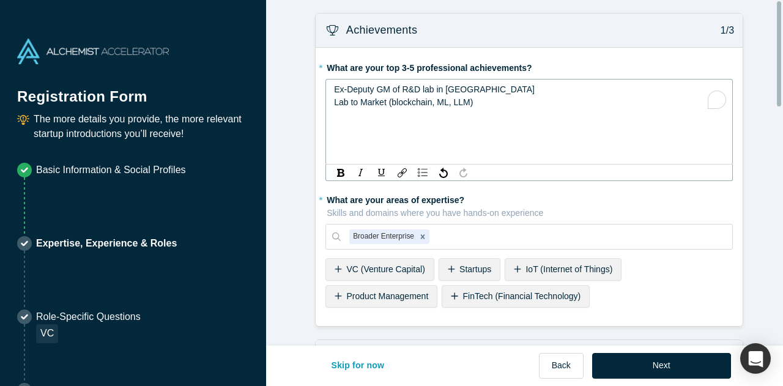
click at [452, 98] on span "Lab to Market (blockchain, ML, LLM)" at bounding box center [403, 102] width 139 height 10
click at [380, 104] on span "Lab to Market (blockchain, ML, LLM)" at bounding box center [403, 102] width 139 height 10
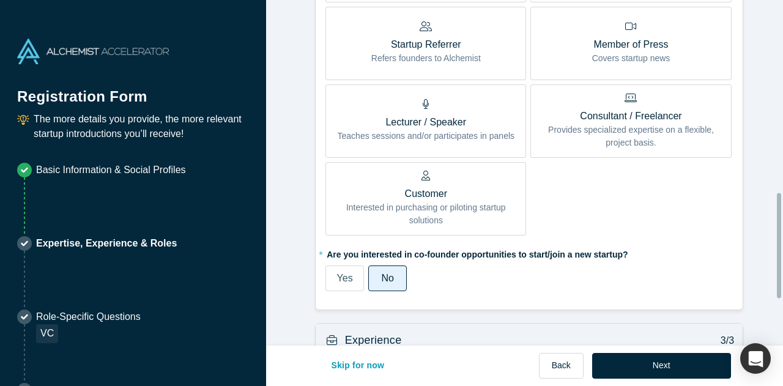
scroll to position [784, 0]
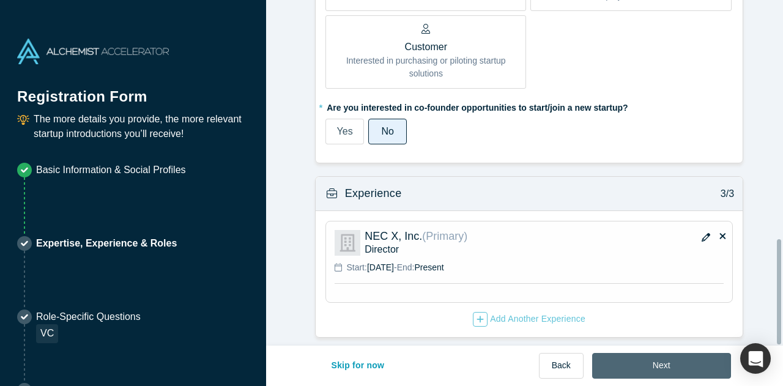
click at [689, 367] on button "Next" at bounding box center [661, 366] width 139 height 26
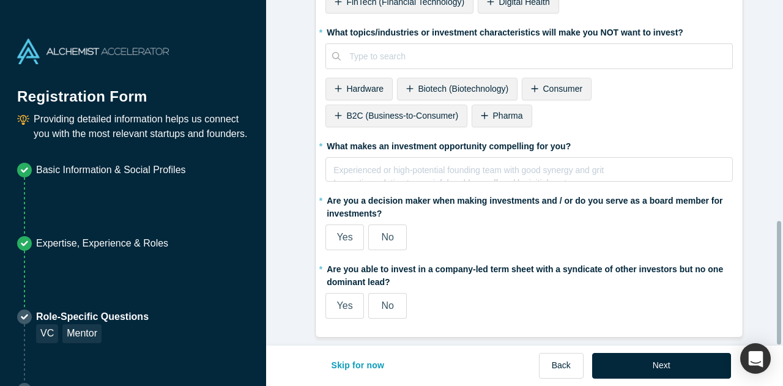
scroll to position [0, 0]
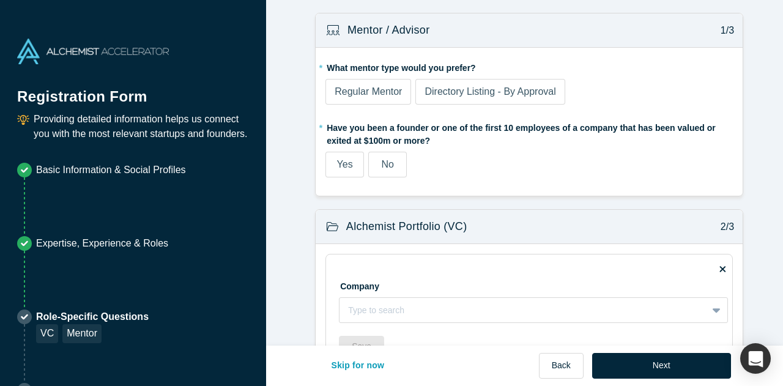
click at [381, 161] on span "No" at bounding box center [387, 164] width 12 height 10
click at [0, 0] on input "No" at bounding box center [0, 0] width 0 height 0
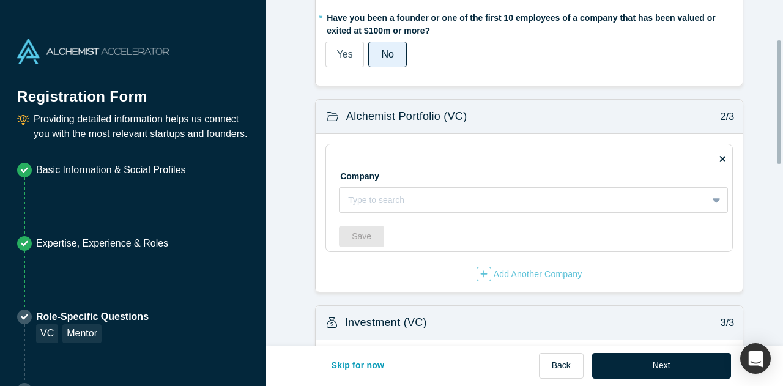
scroll to position [111, 0]
click at [558, 366] on button "Back" at bounding box center [561, 366] width 45 height 26
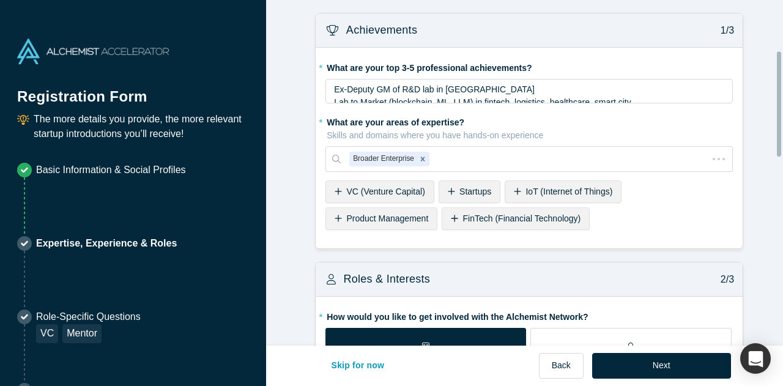
scroll to position [219, 0]
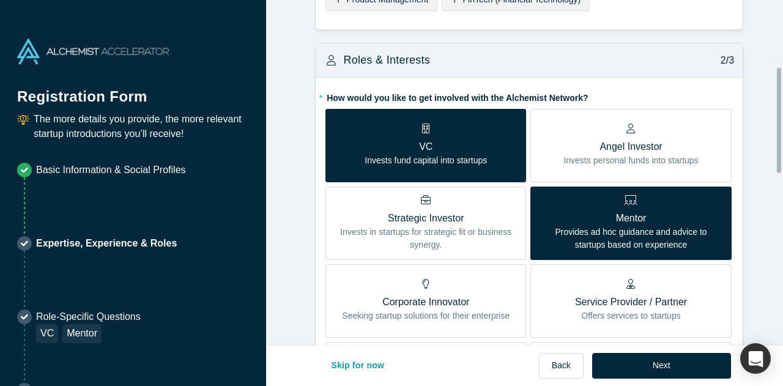
click at [657, 222] on p "Mentor" at bounding box center [630, 218] width 182 height 15
click at [0, 0] on input "Mentor Provides ad hoc guidance and advice to startups based on experience" at bounding box center [0, 0] width 0 height 0
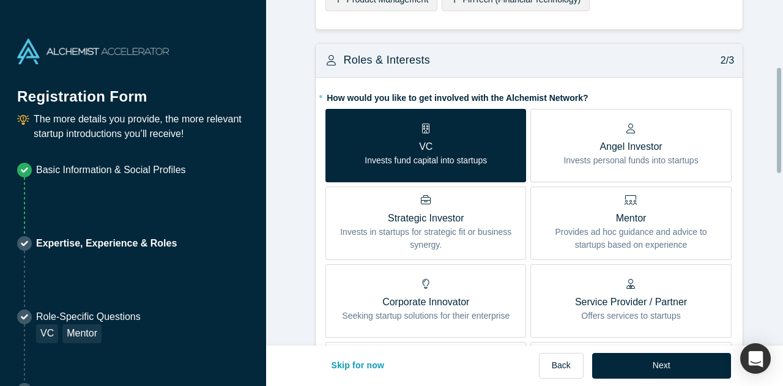
click at [657, 222] on p "Mentor" at bounding box center [630, 218] width 182 height 15
click at [0, 0] on input "Mentor Provides ad hoc guidance and advice to startups based on experience" at bounding box center [0, 0] width 0 height 0
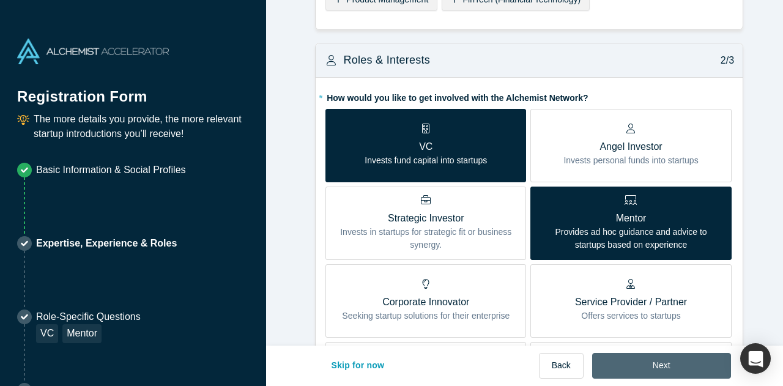
click at [654, 356] on button "Next" at bounding box center [661, 366] width 139 height 26
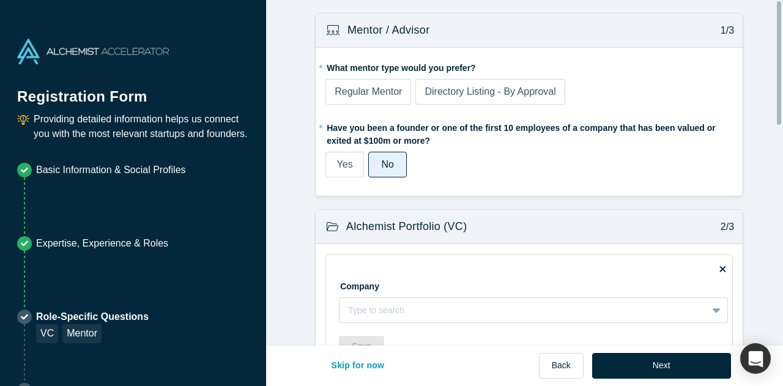
scroll to position [0, 0]
